Goal: Task Accomplishment & Management: Manage account settings

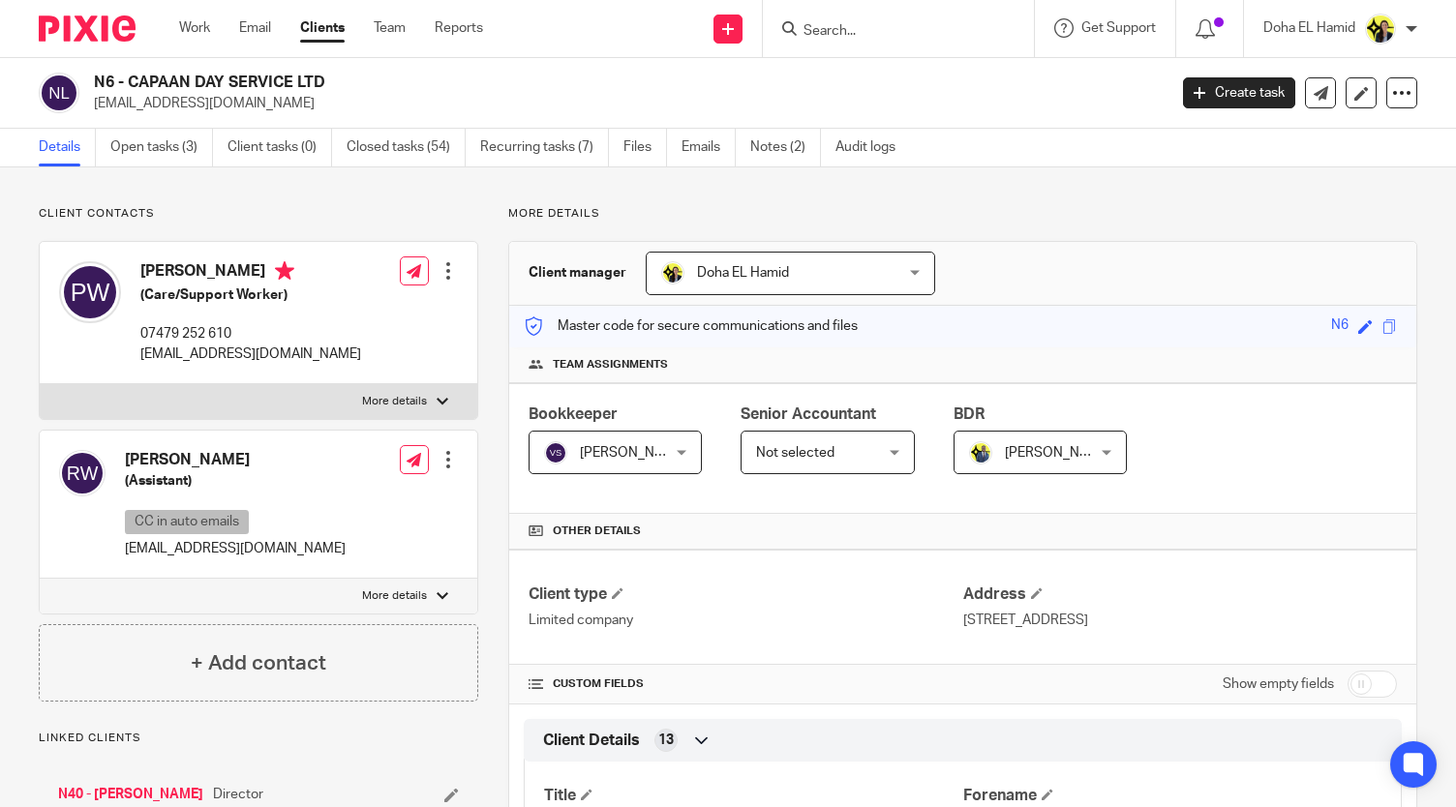
click at [883, 30] on input "Search" at bounding box center [888, 31] width 174 height 17
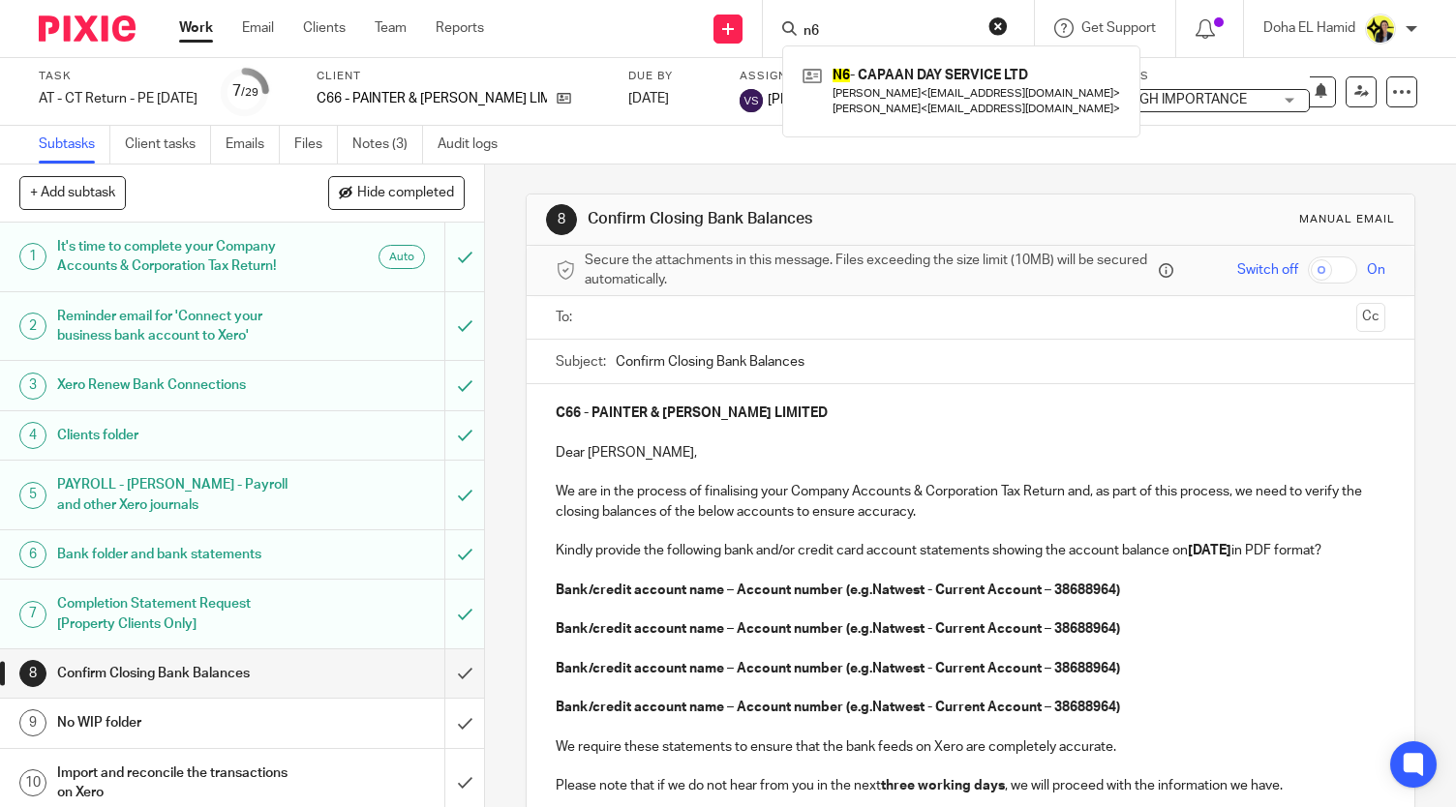
click at [847, 24] on input "n6" at bounding box center [888, 31] width 174 height 17
click at [369, 152] on link "Notes (3)" at bounding box center [387, 145] width 71 height 38
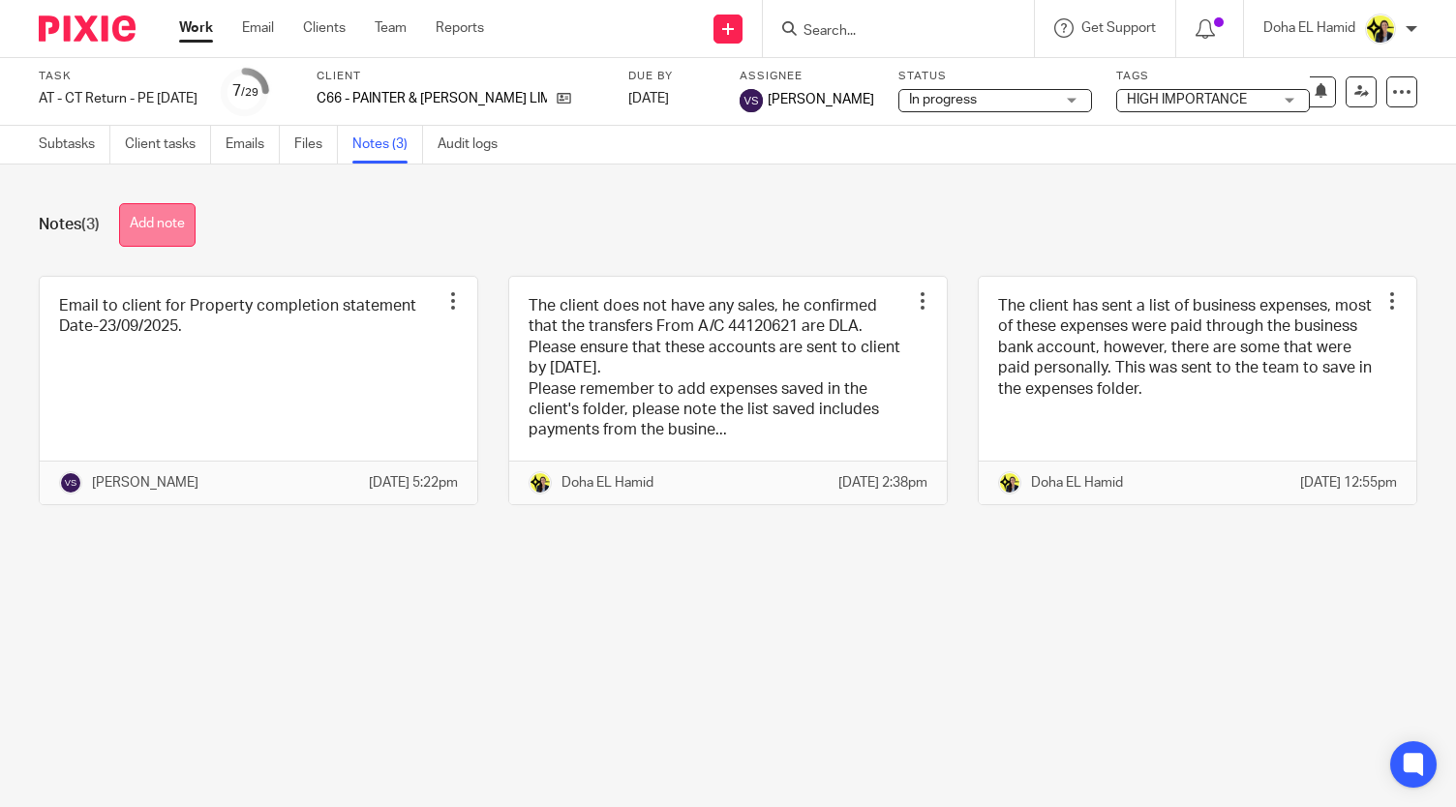
click at [189, 216] on button "Add note" at bounding box center [157, 225] width 76 height 44
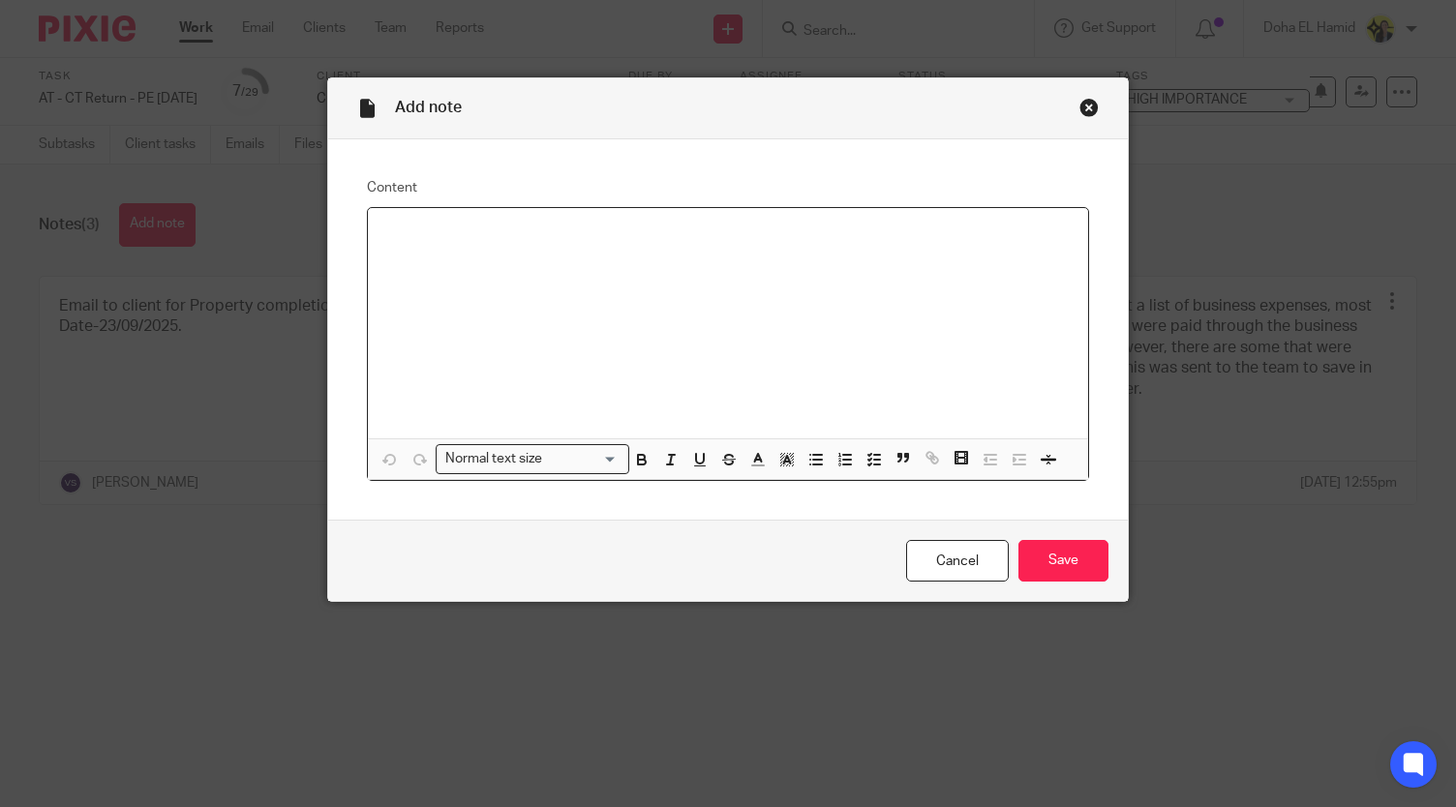
click at [521, 292] on div at bounding box center [727, 323] width 719 height 230
click at [1049, 559] on input "Save" at bounding box center [1063, 561] width 90 height 42
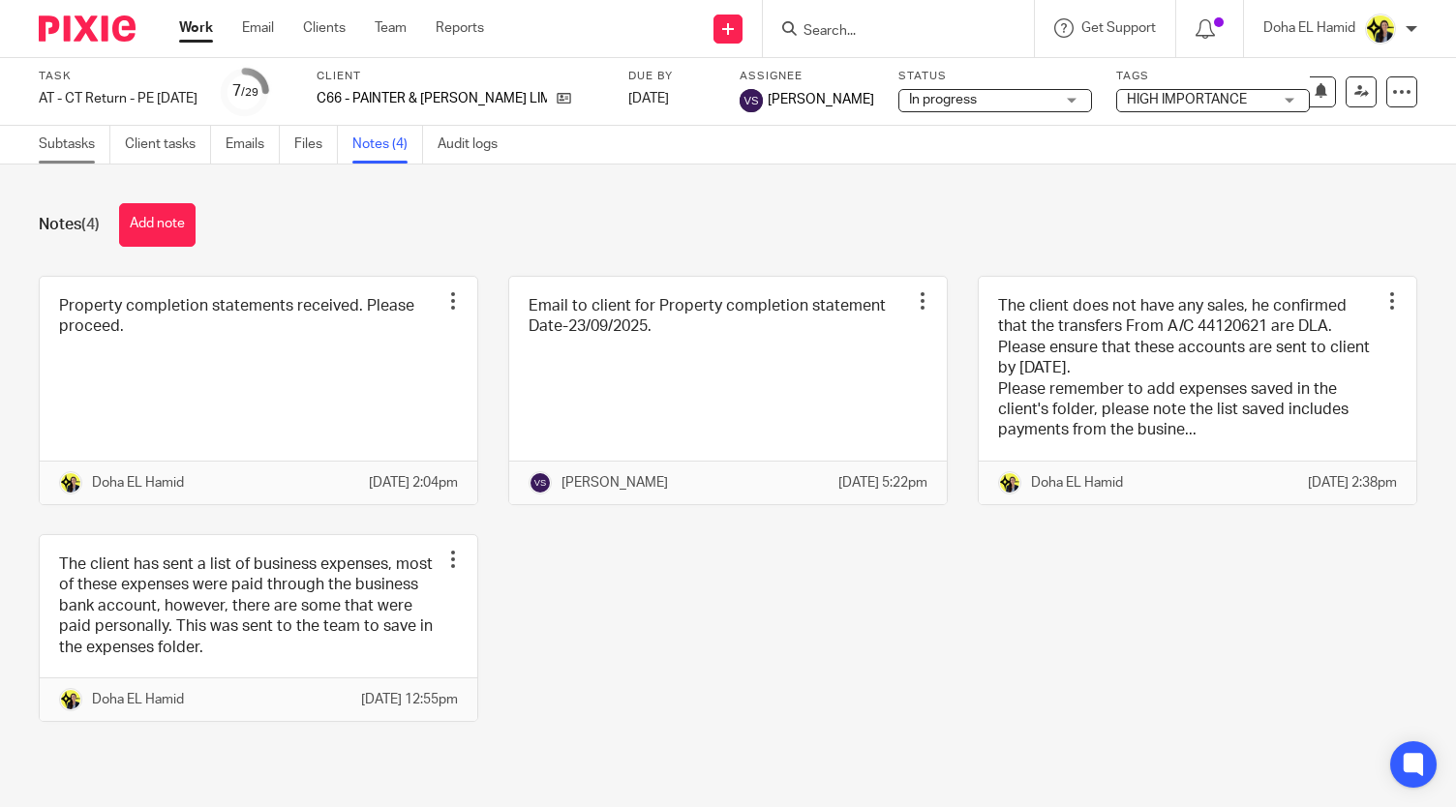
click at [83, 140] on link "Subtasks" at bounding box center [75, 145] width 72 height 38
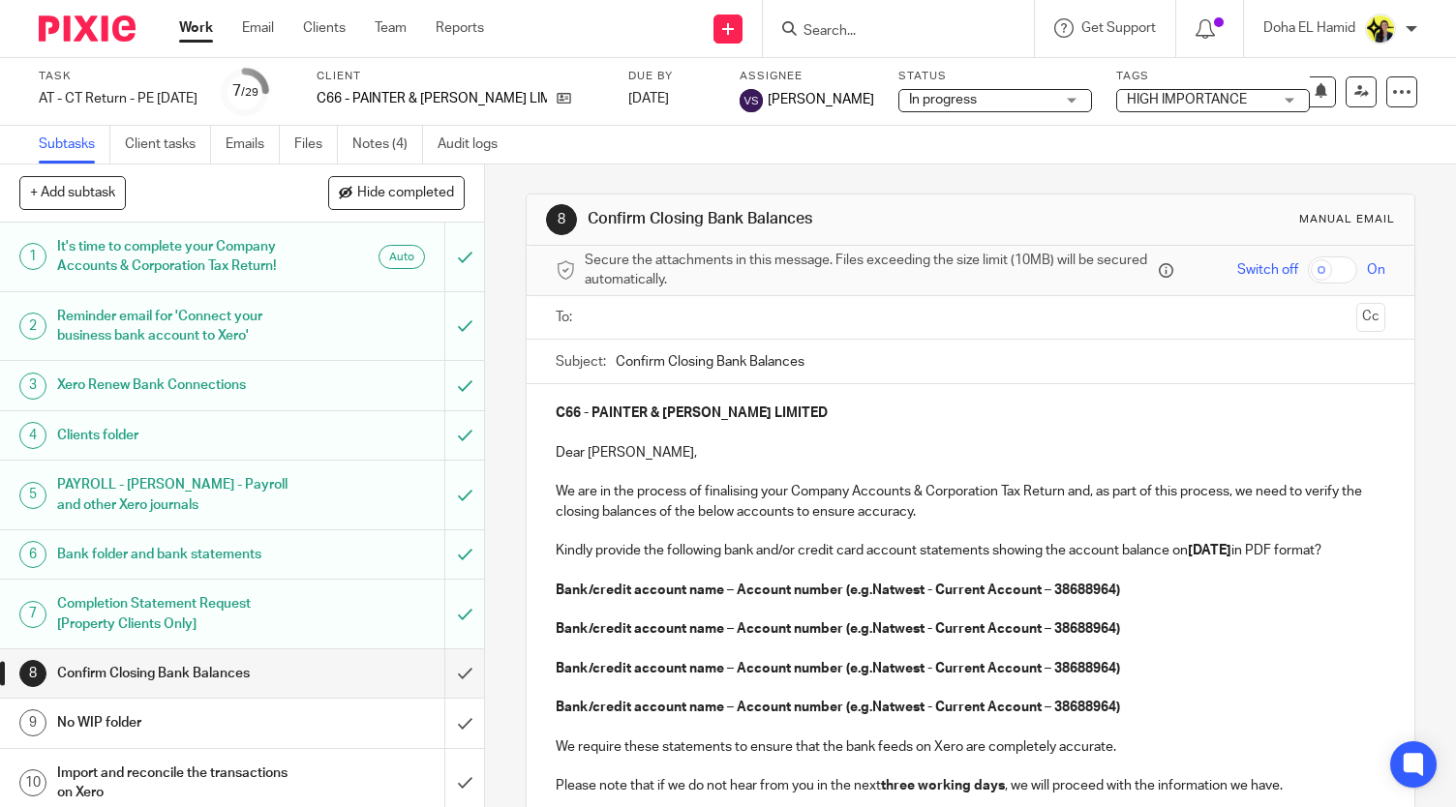
click at [849, 15] on div at bounding box center [898, 28] width 271 height 57
click at [840, 24] on input "Search" at bounding box center [888, 31] width 174 height 17
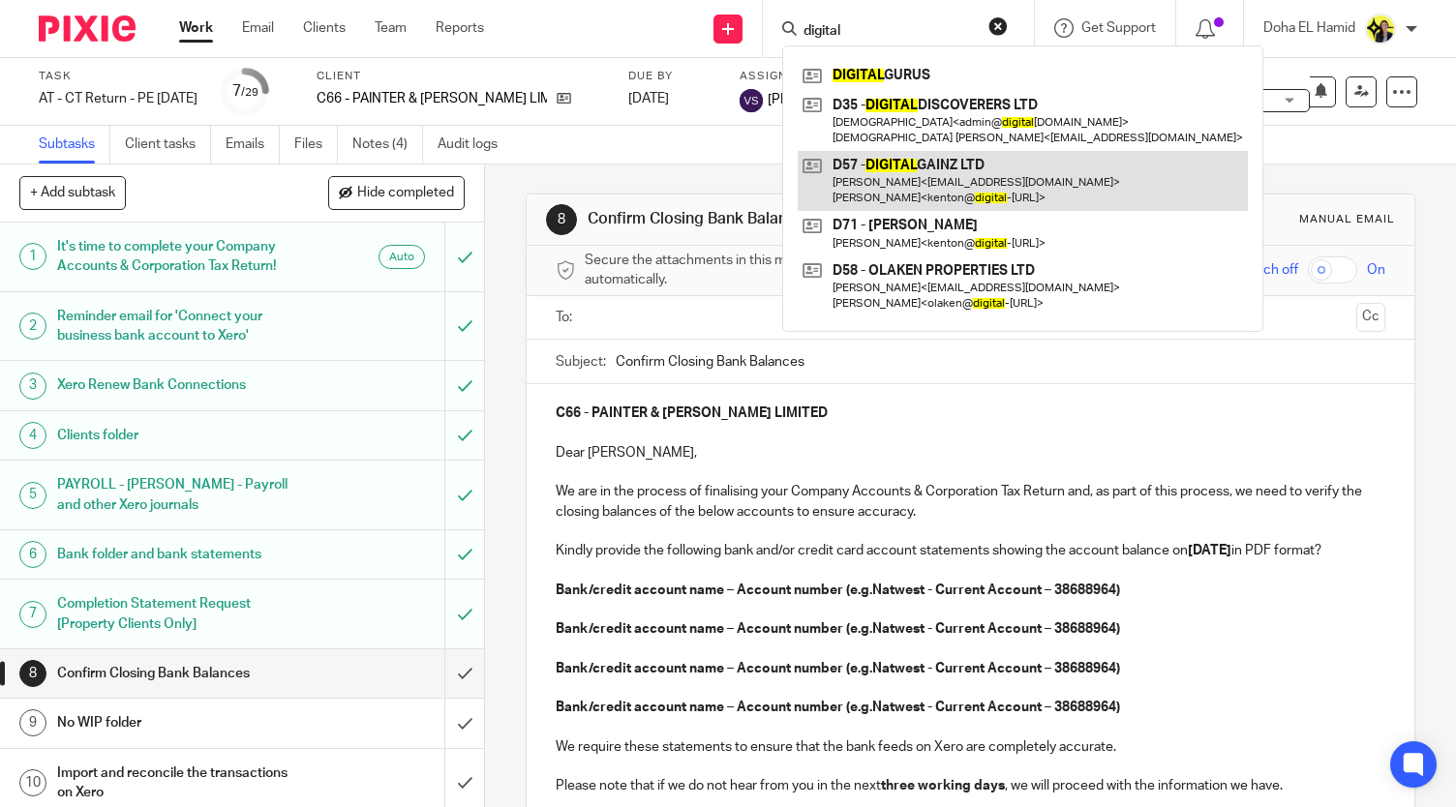
type input "digital"
click at [937, 180] on link at bounding box center [1023, 181] width 450 height 60
